Goal: Book appointment/travel/reservation

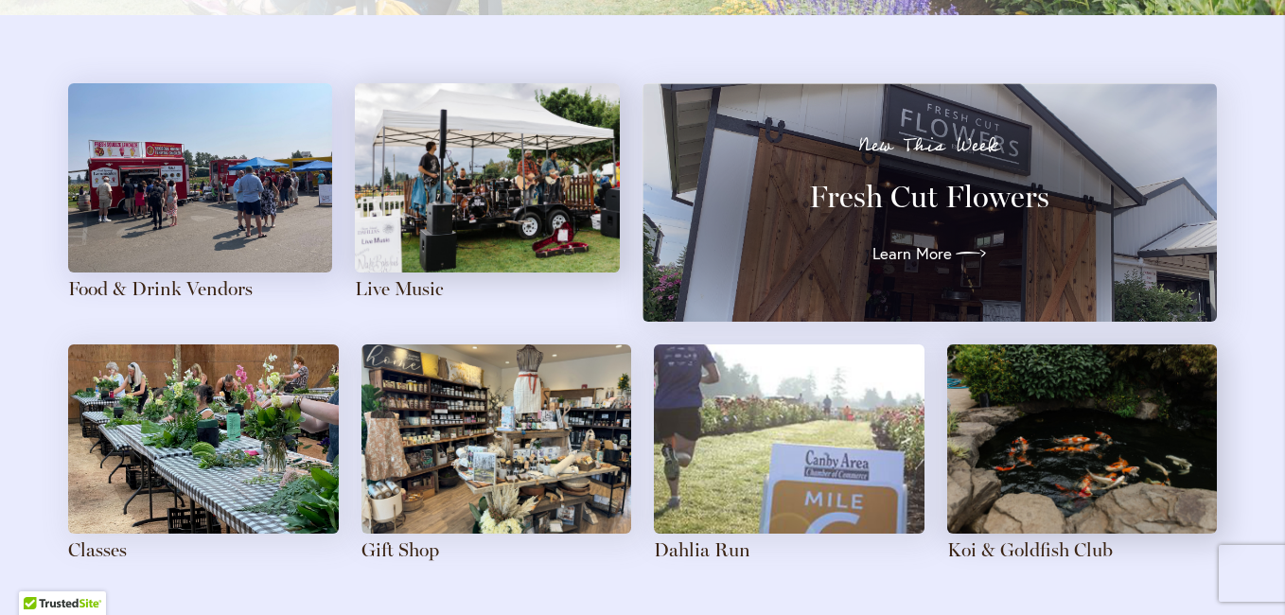
scroll to position [2116, 0]
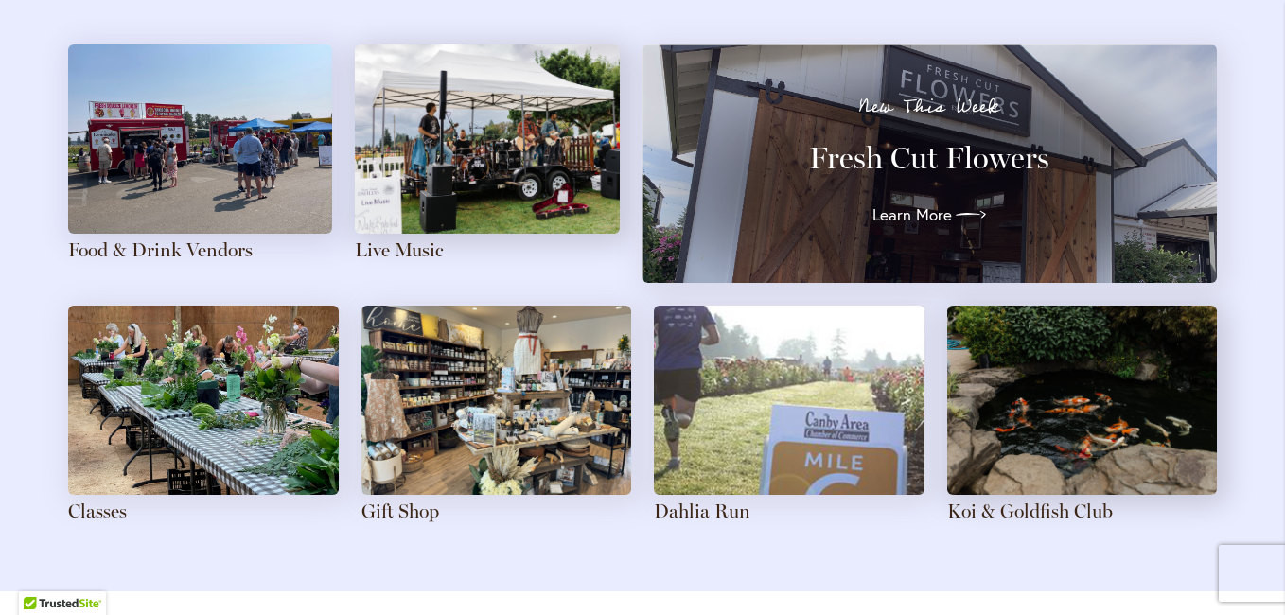
click at [534, 142] on img at bounding box center [487, 138] width 264 height 189
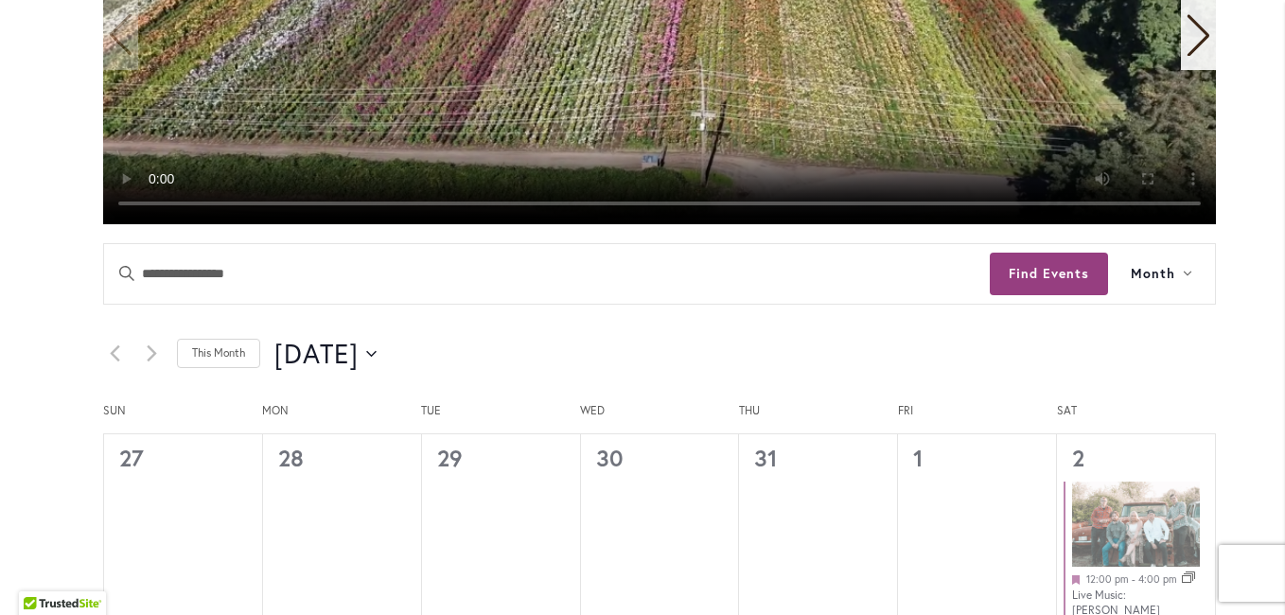
scroll to position [823, 0]
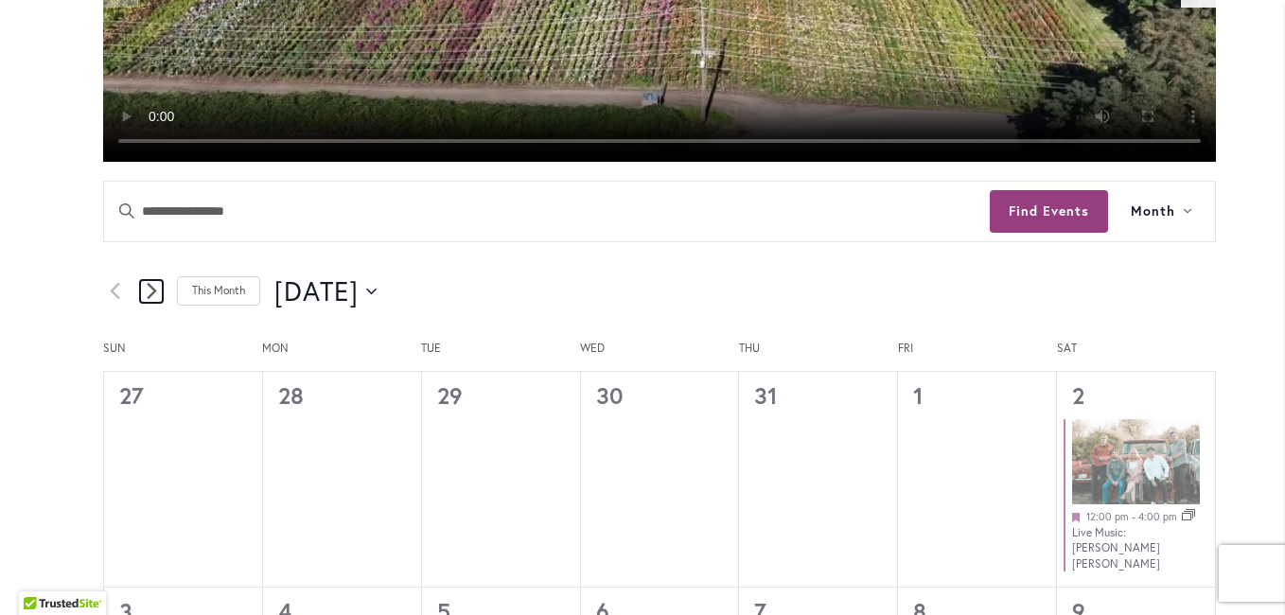
click at [147, 290] on icon "Next month" at bounding box center [152, 291] width 10 height 18
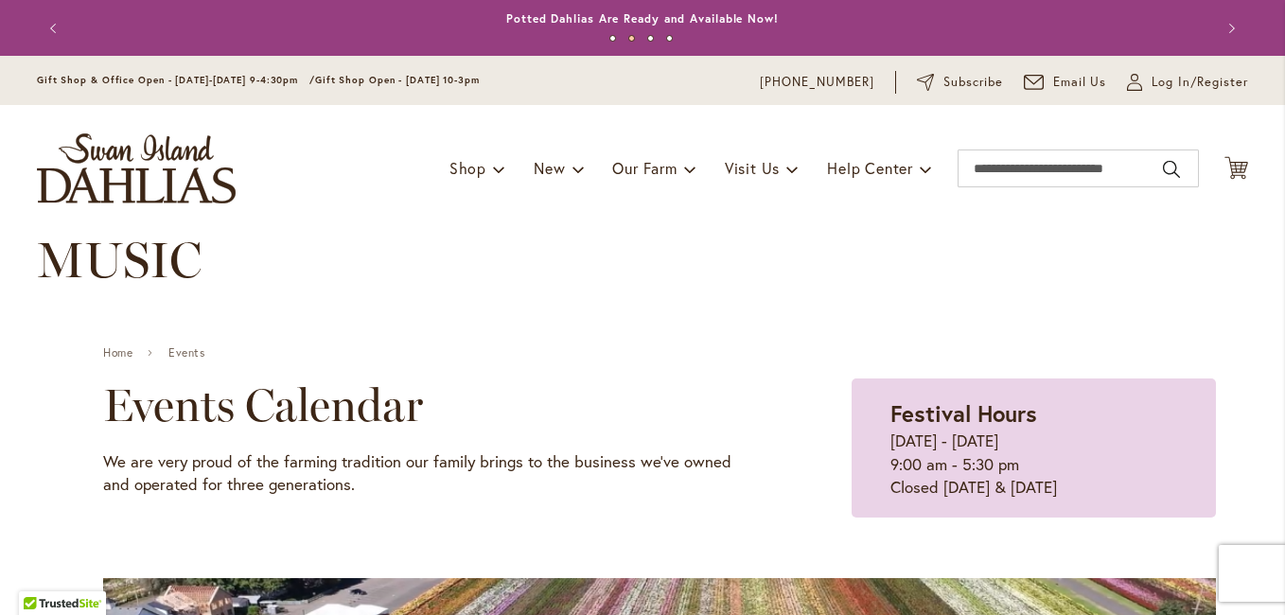
click at [87, 169] on img "store logo" at bounding box center [136, 168] width 199 height 70
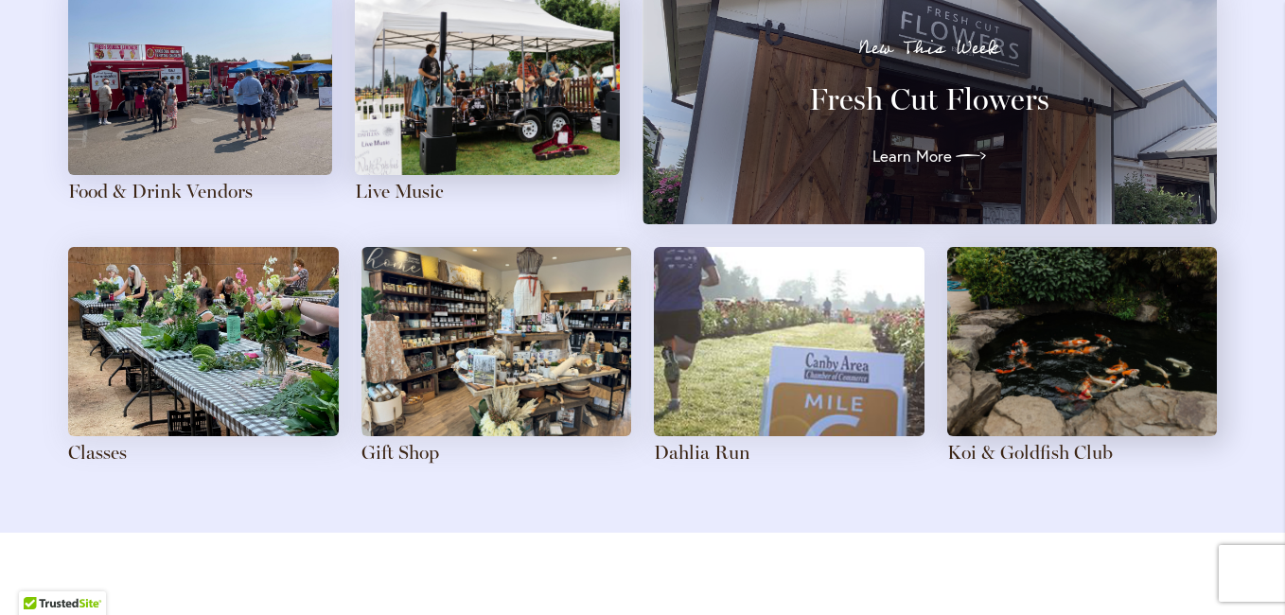
scroll to position [2196, 0]
